Goal: Information Seeking & Learning: Learn about a topic

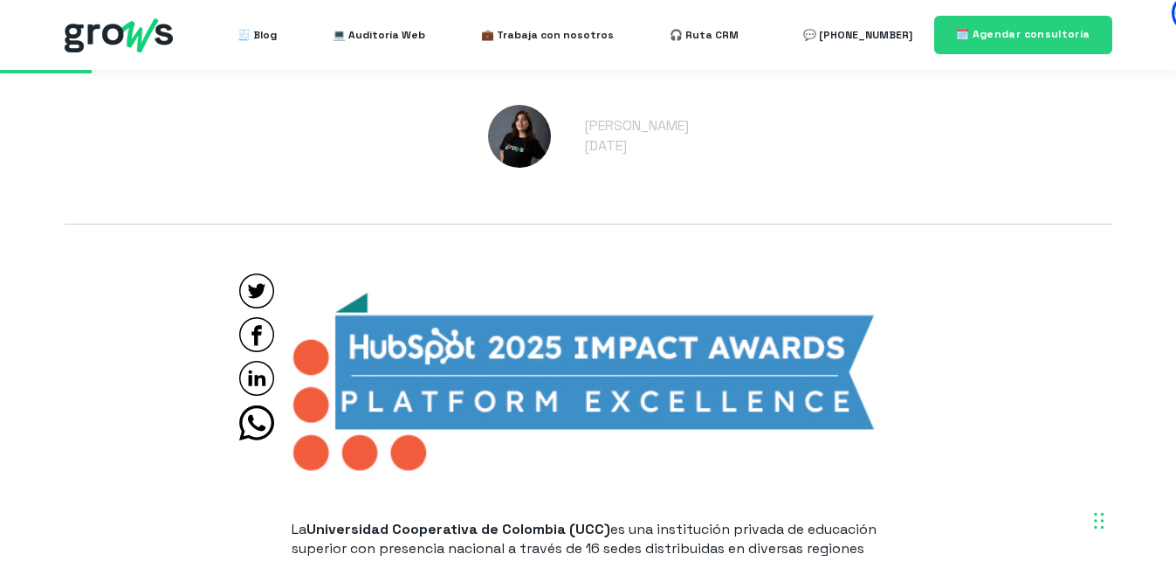
scroll to position [961, 0]
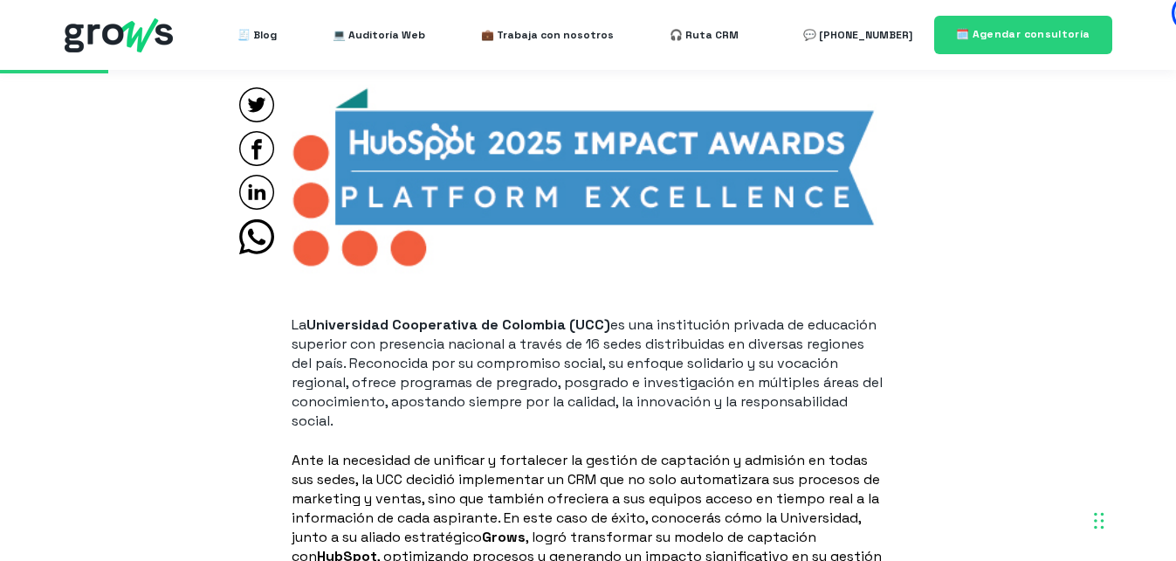
scroll to position [1101, 0]
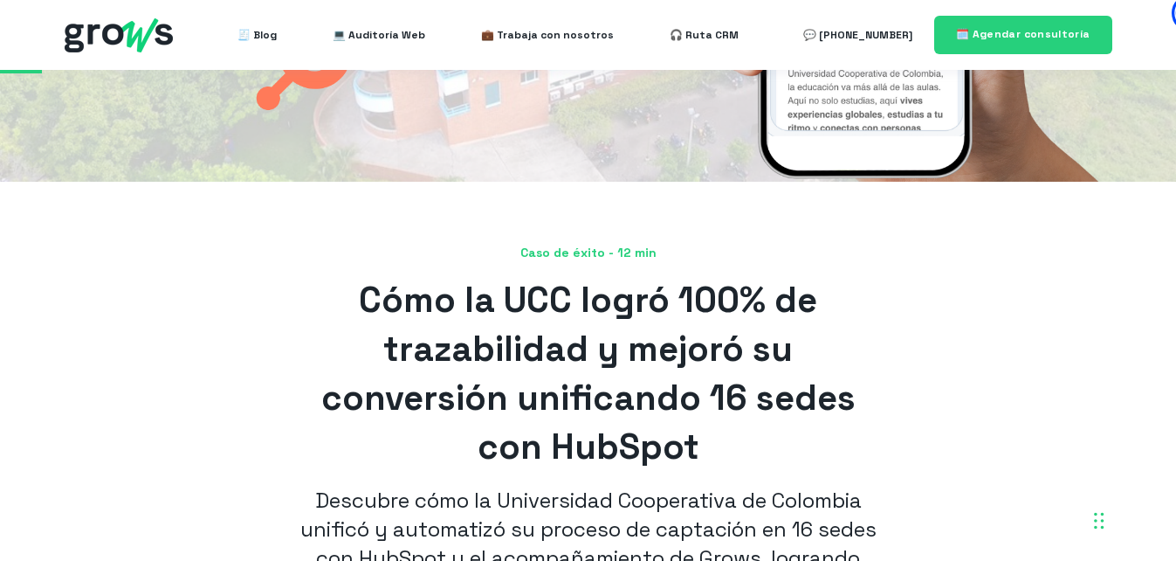
scroll to position [403, 0]
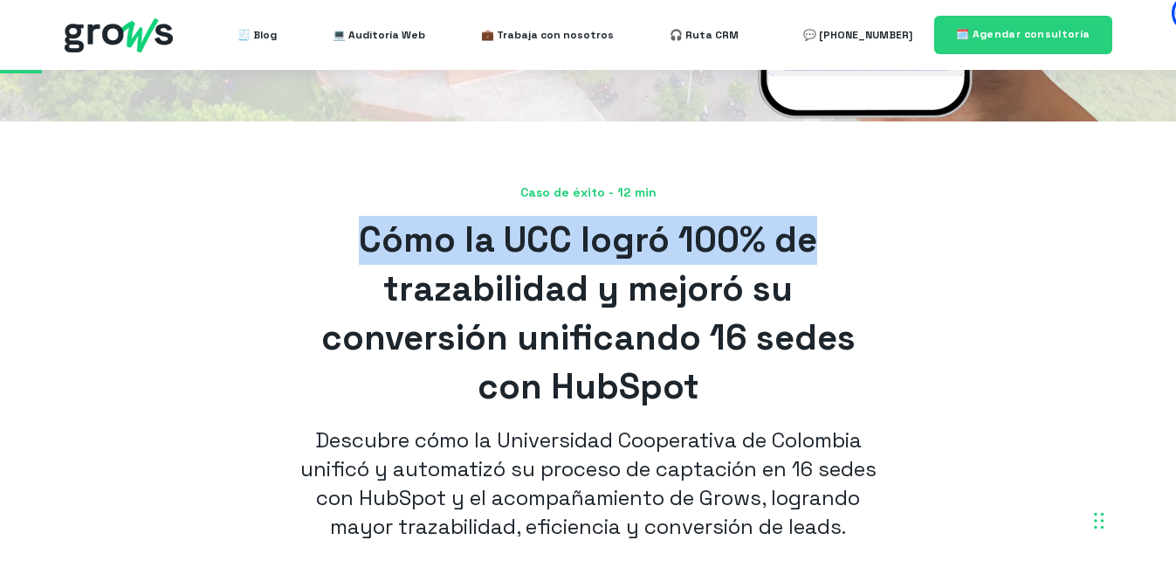
drag, startPoint x: 361, startPoint y: 233, endPoint x: 823, endPoint y: 256, distance: 463.4
click at [823, 256] on h1 "Cómo la UCC logró 100% de trazabilidad y mejoró su conversión unificando 16 sed…" at bounding box center [589, 314] width 594 height 196
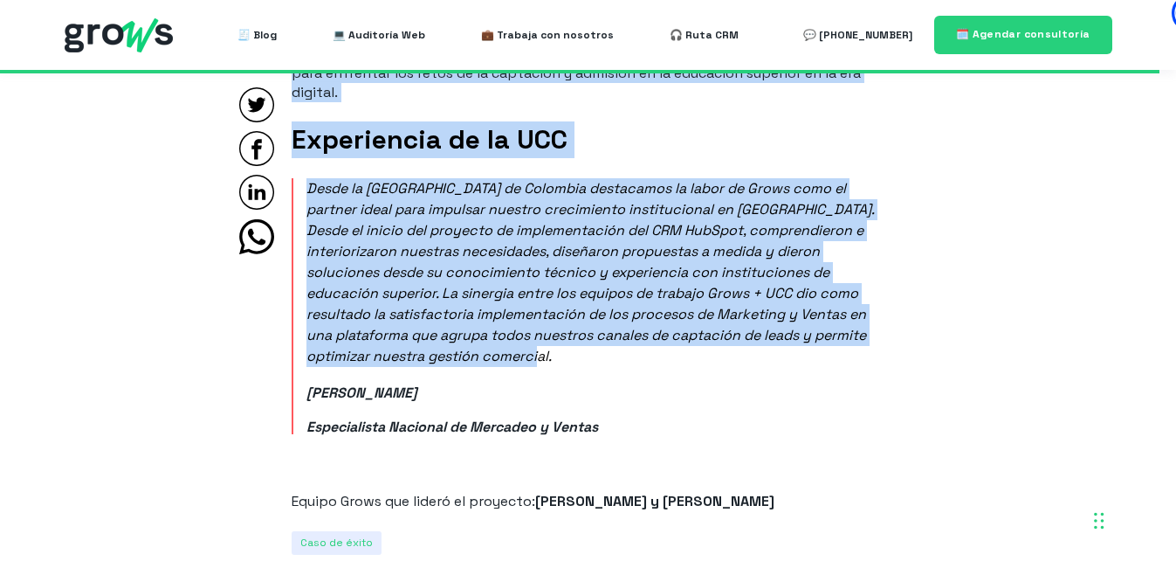
scroll to position [11097, 0]
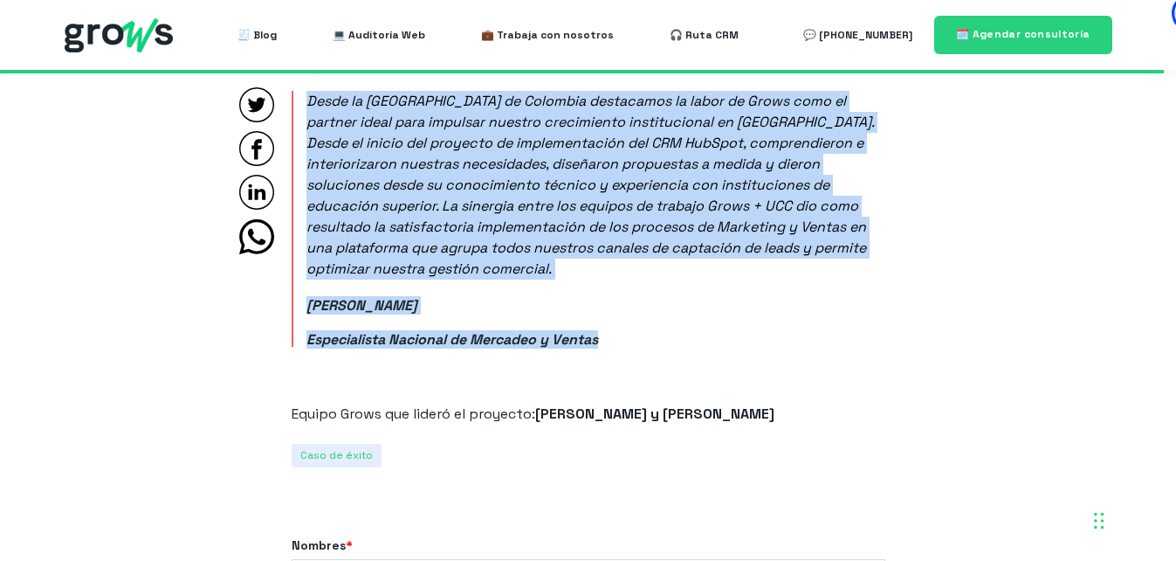
drag, startPoint x: 507, startPoint y: 192, endPoint x: 656, endPoint y: 340, distance: 209.3
copy article "Lore ip dolor - 24 sit Amet co ADI elits 409% do eiusmodtempo i utlabo et dolor…"
